Goal: Task Accomplishment & Management: Manage account settings

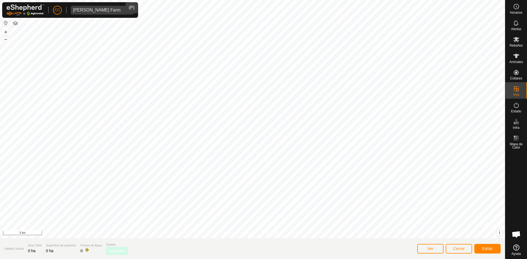
click at [107, 9] on div "[PERSON_NAME] Farm" at bounding box center [96, 10] width 47 height 4
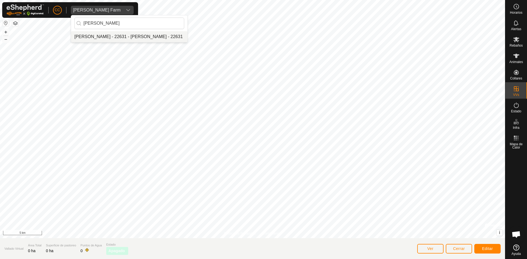
type input "[PERSON_NAME]"
click at [124, 38] on li "[PERSON_NAME] - 22631 - [PERSON_NAME] - 22631" at bounding box center [129, 36] width 116 height 11
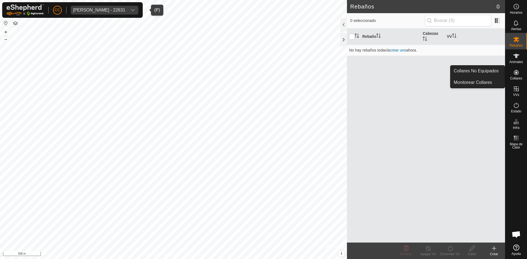
click at [517, 73] on icon at bounding box center [516, 72] width 5 height 5
click at [485, 73] on link "Collares No Equipados" at bounding box center [478, 71] width 54 height 11
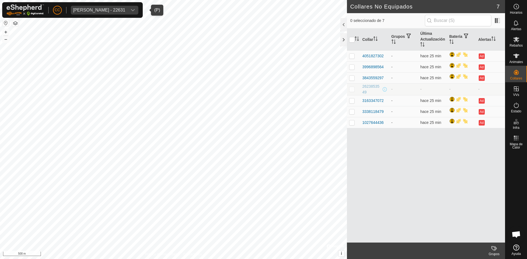
click at [387, 146] on div "Collar Grupos Última Actualización Batería Alertas 4051827302 - hace 25 min Ad …" at bounding box center [426, 136] width 158 height 214
click at [127, 7] on span "[PERSON_NAME] - 22631" at bounding box center [99, 10] width 57 height 9
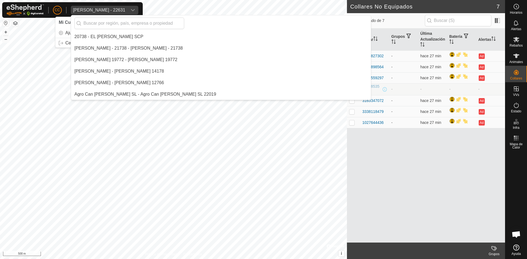
scroll to position [2687, 0]
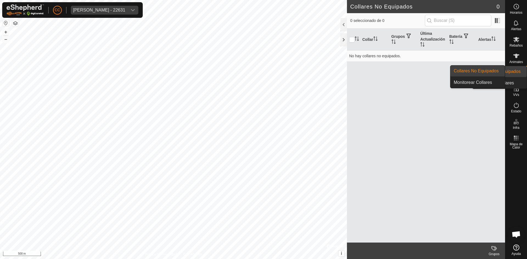
click at [518, 75] on icon at bounding box center [516, 72] width 7 height 7
click at [486, 70] on link "Collares No Equipados" at bounding box center [478, 71] width 54 height 11
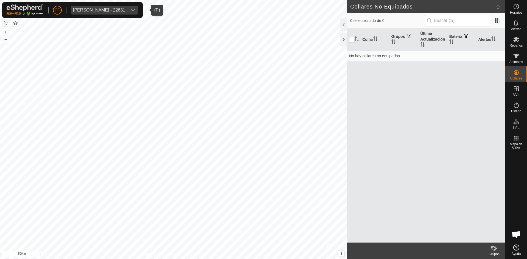
click at [121, 7] on span "[PERSON_NAME] - 22631" at bounding box center [99, 10] width 57 height 9
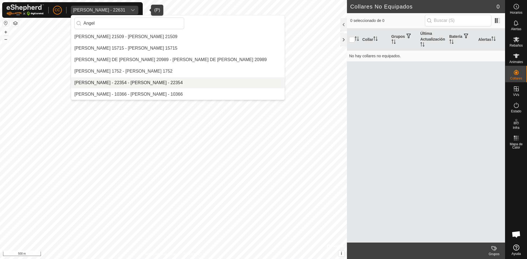
type input "Angel"
click at [150, 81] on li "[PERSON_NAME] - 22354 - [PERSON_NAME] - 22354" at bounding box center [178, 82] width 214 height 11
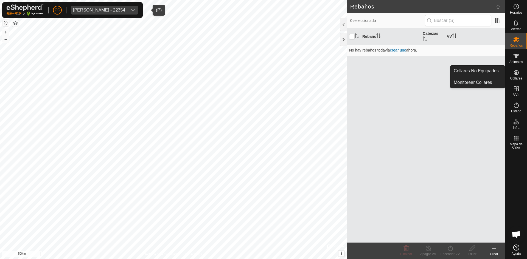
click at [514, 72] on icon at bounding box center [516, 72] width 5 height 5
click at [488, 70] on link "Collares No Equipados" at bounding box center [478, 71] width 54 height 11
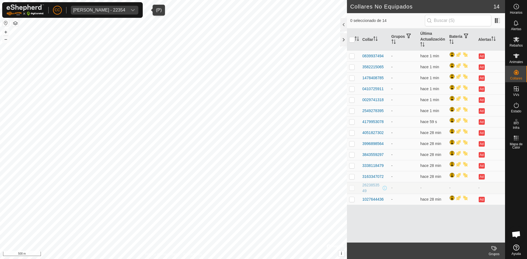
click at [396, 189] on td "-" at bounding box center [403, 188] width 29 height 12
click at [443, 189] on td "-" at bounding box center [432, 188] width 29 height 12
click at [353, 186] on p-checkbox at bounding box center [351, 188] width 5 height 4
click at [352, 188] on p-checkbox at bounding box center [351, 188] width 5 height 4
checkbox input "false"
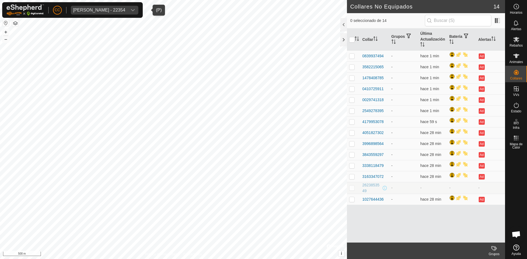
click at [390, 189] on td "-" at bounding box center [403, 188] width 29 height 12
click at [398, 216] on div "Collar Grupos Última Actualización Batería Alertas 0839937494 - hace 1 min Ad 3…" at bounding box center [426, 136] width 158 height 214
